Goal: Transaction & Acquisition: Purchase product/service

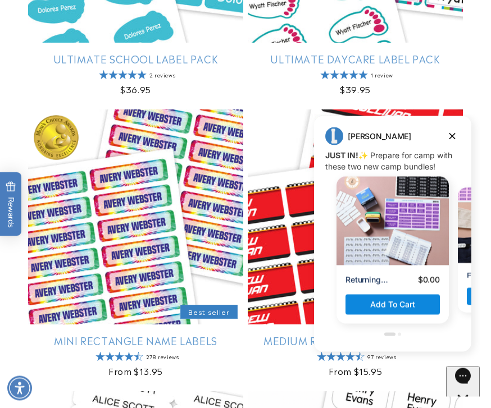
scroll to position [915, 0]
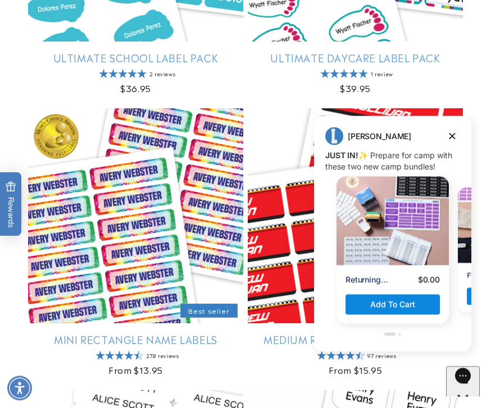
click at [469, 128] on div "Jenny Jenny says: JUST IN! ✨ Prepare for camp with these two new camp bundles! …" at bounding box center [392, 233] width 157 height 213
click at [458, 139] on button "Dismiss campaign" at bounding box center [452, 136] width 16 height 16
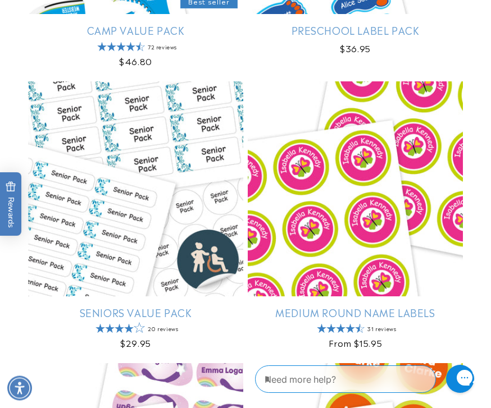
scroll to position [3522, 0]
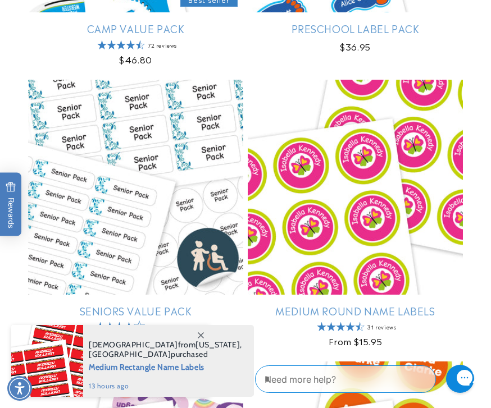
click at [159, 312] on link "Seniors Value Pack" at bounding box center [135, 310] width 215 height 13
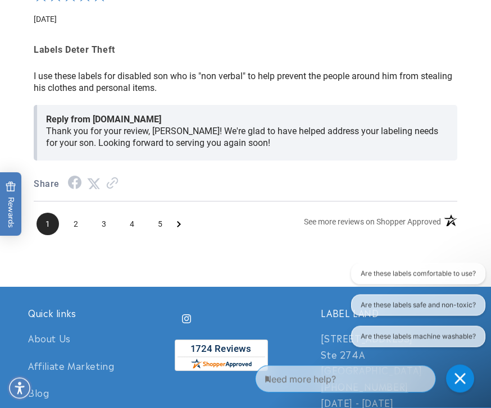
scroll to position [1906, 0]
